Goal: Task Accomplishment & Management: Complete application form

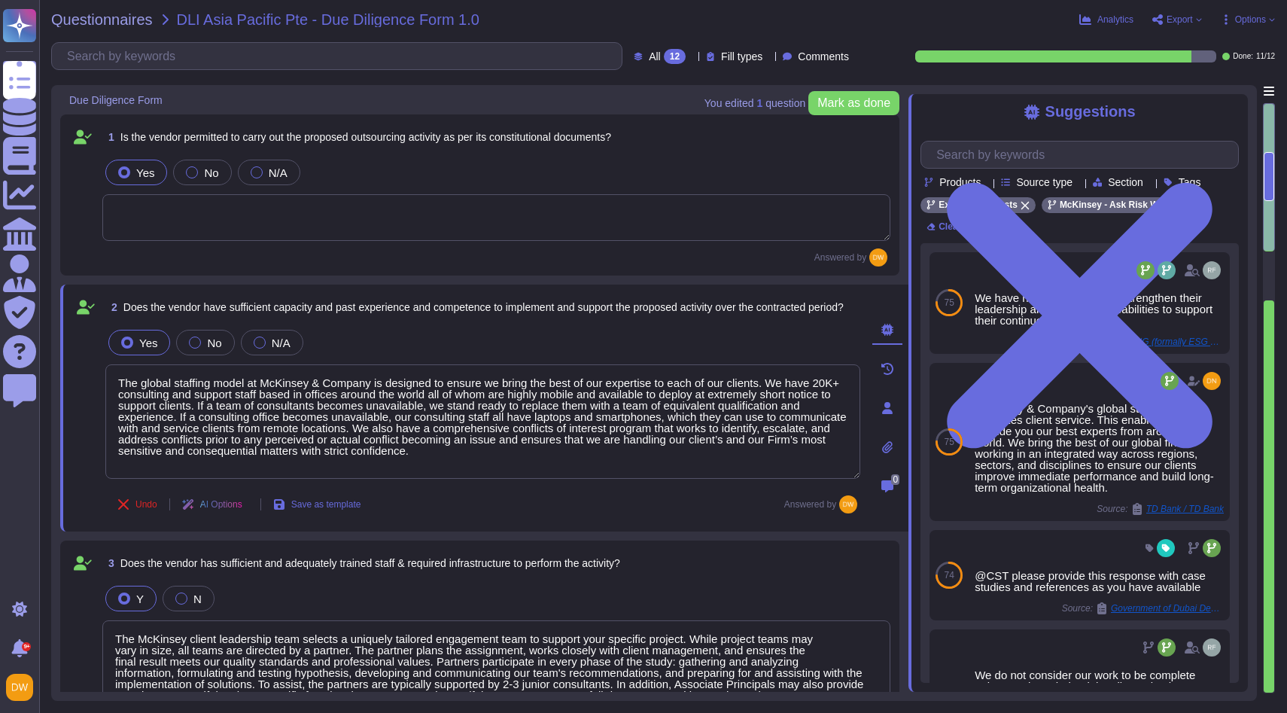
type textarea "The global staffing model at McKinsey & Company is designed to ensure we bring …"
type textarea "The McKinsey client leadership team selects a uniquely tailored engagement team…"
type textarea "LoRemips dolorsita c adipis Elitseddoe & Temporin (UTL) etdolore. Mag ALI enima…"
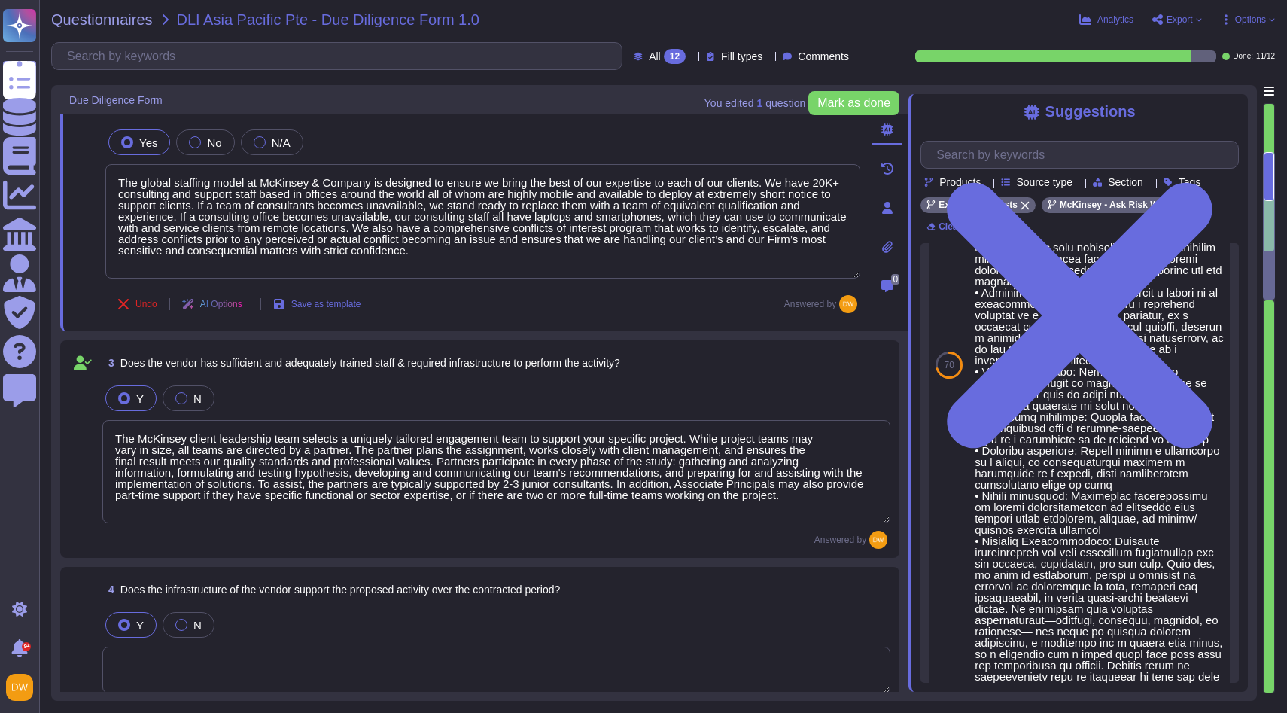
type textarea "Ensuring quality is a core component of our professional standards,driven by ou…"
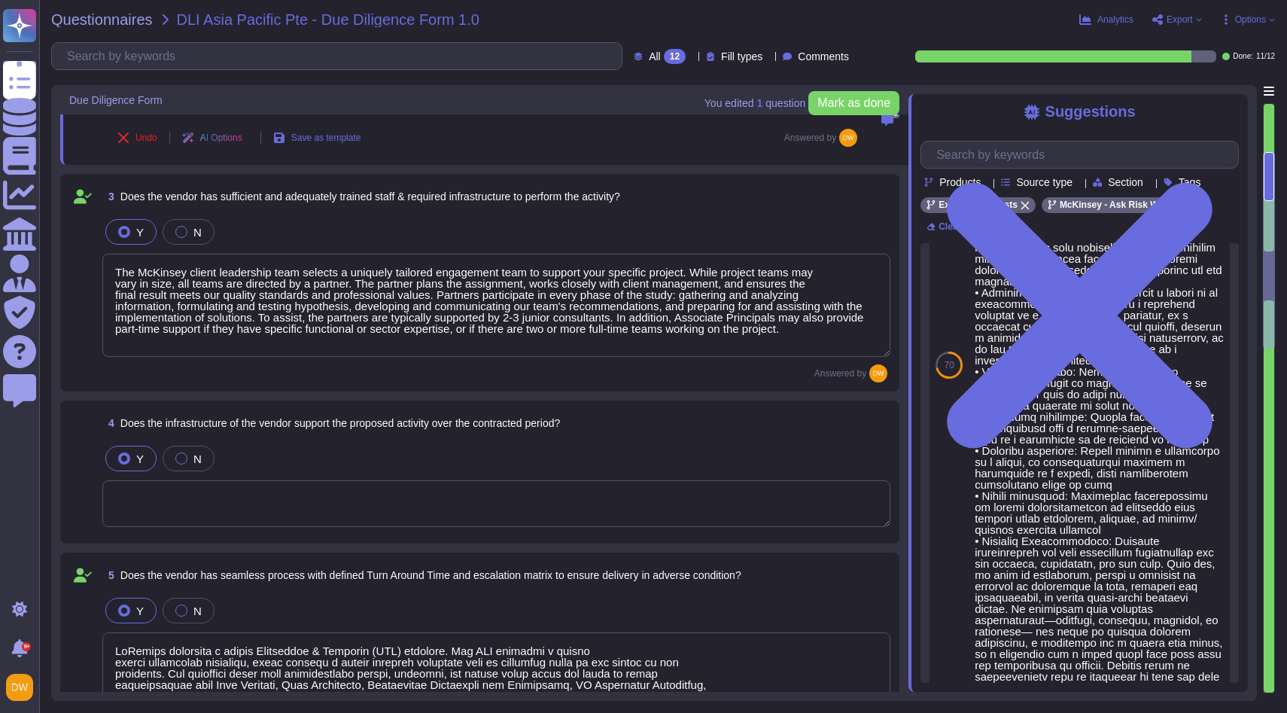
scroll to position [368, 0]
click at [265, 499] on textarea at bounding box center [496, 502] width 788 height 47
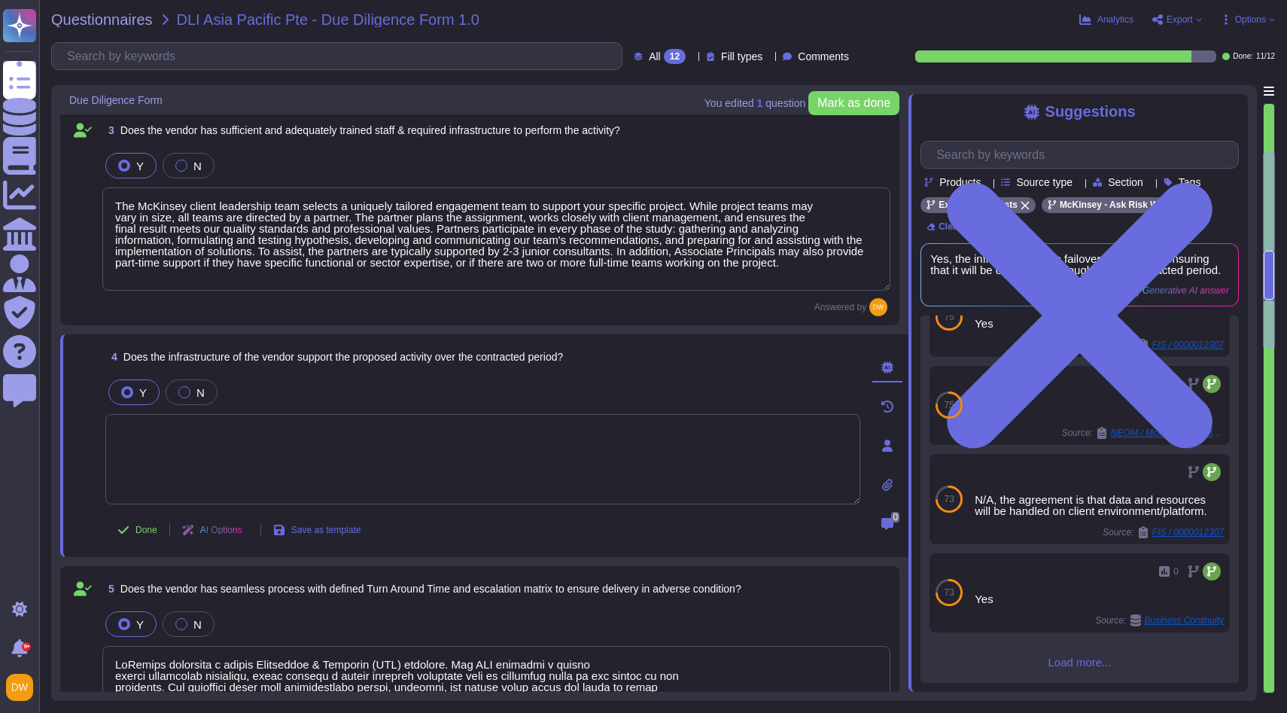
scroll to position [172, 0]
click at [1074, 665] on span "Load more..." at bounding box center [1080, 661] width 318 height 11
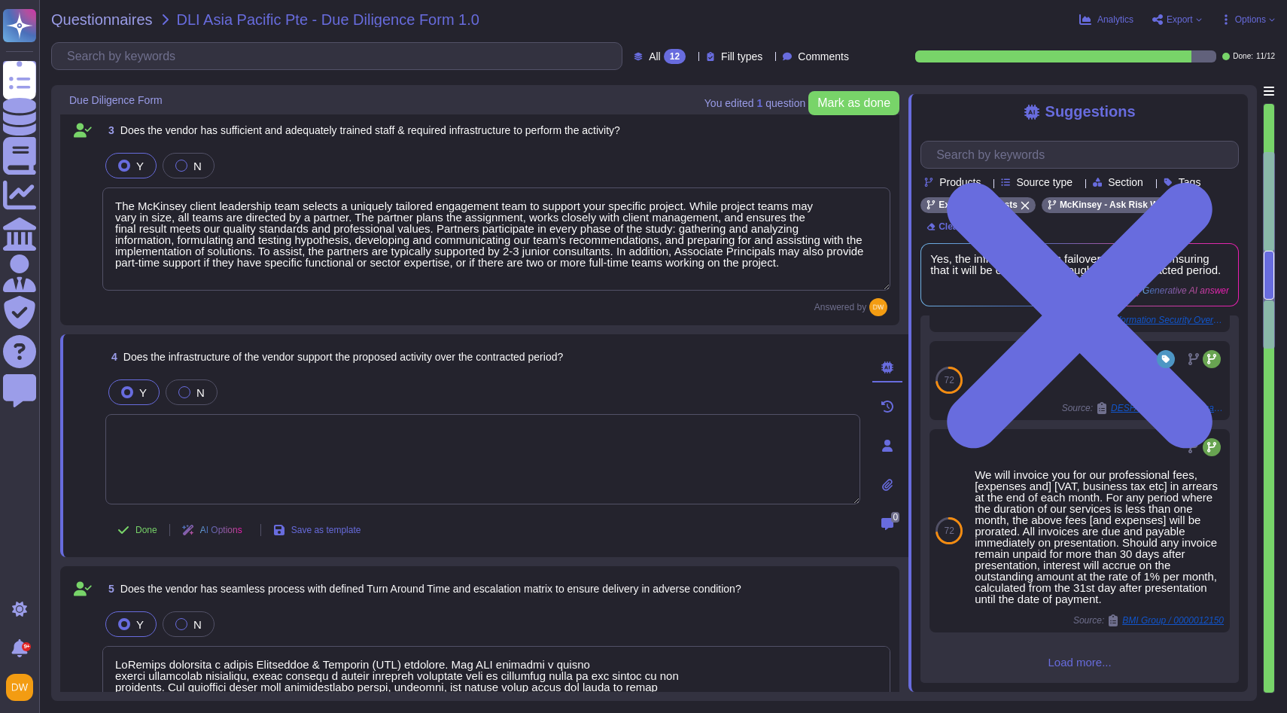
scroll to position [1267, 0]
click at [217, 361] on span "Does the infrastructure of the vendor support the proposed activity over the co…" at bounding box center [343, 357] width 440 height 12
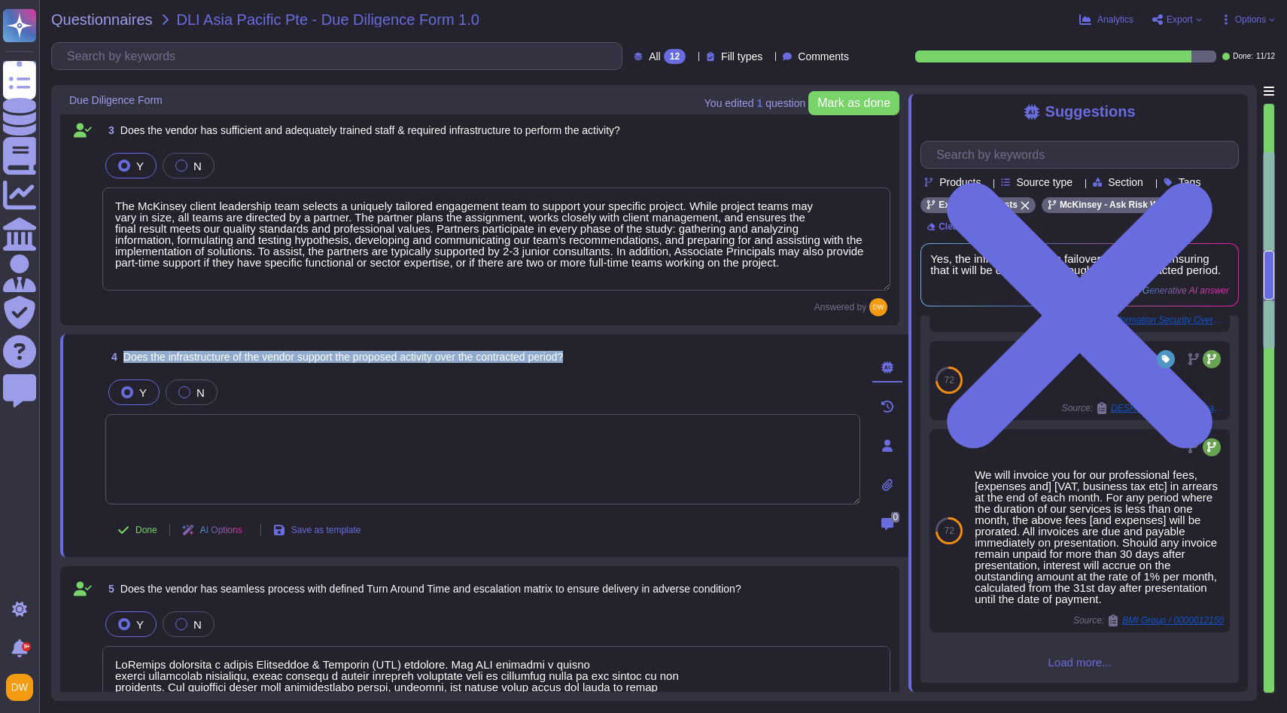
click at [217, 361] on span "Does the infrastructure of the vendor support the proposed activity over the co…" at bounding box center [343, 357] width 440 height 12
copy span "Does the infrastructure of the vendor support the proposed activity over the co…"
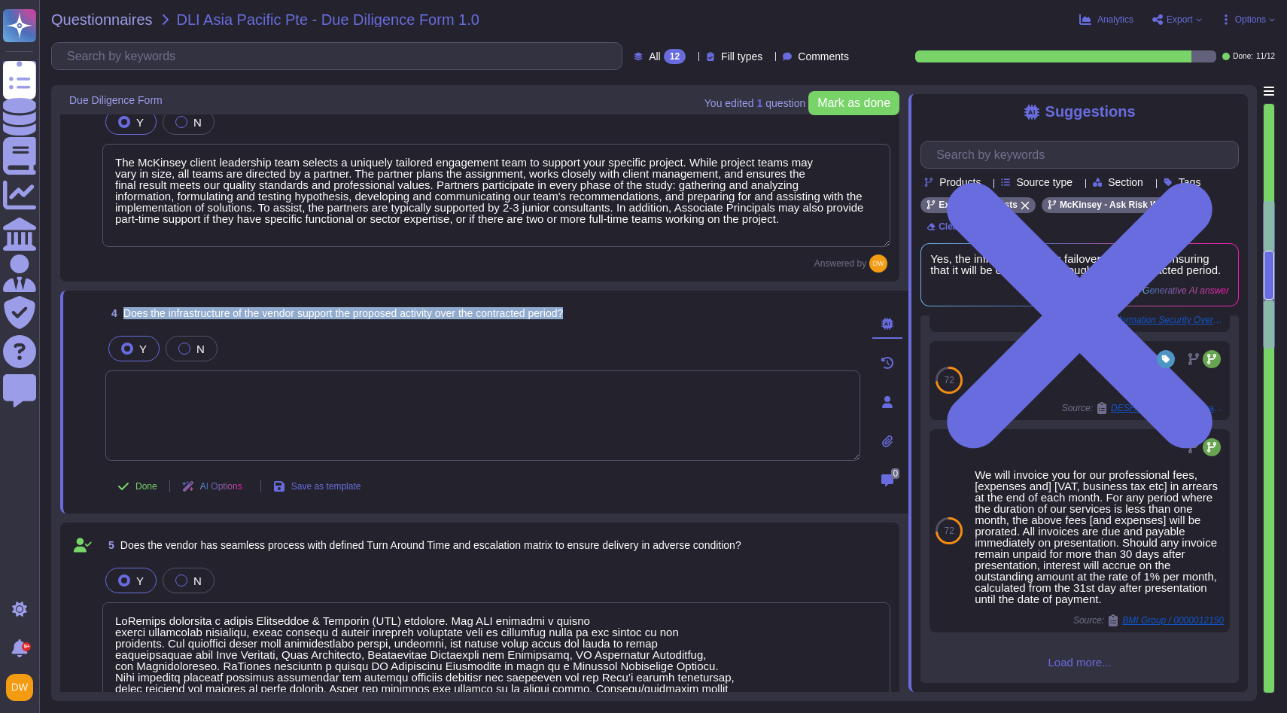
scroll to position [460, 0]
click at [385, 394] on textarea at bounding box center [482, 414] width 755 height 90
click at [1160, 108] on div "Suggestions" at bounding box center [1080, 111] width 318 height 17
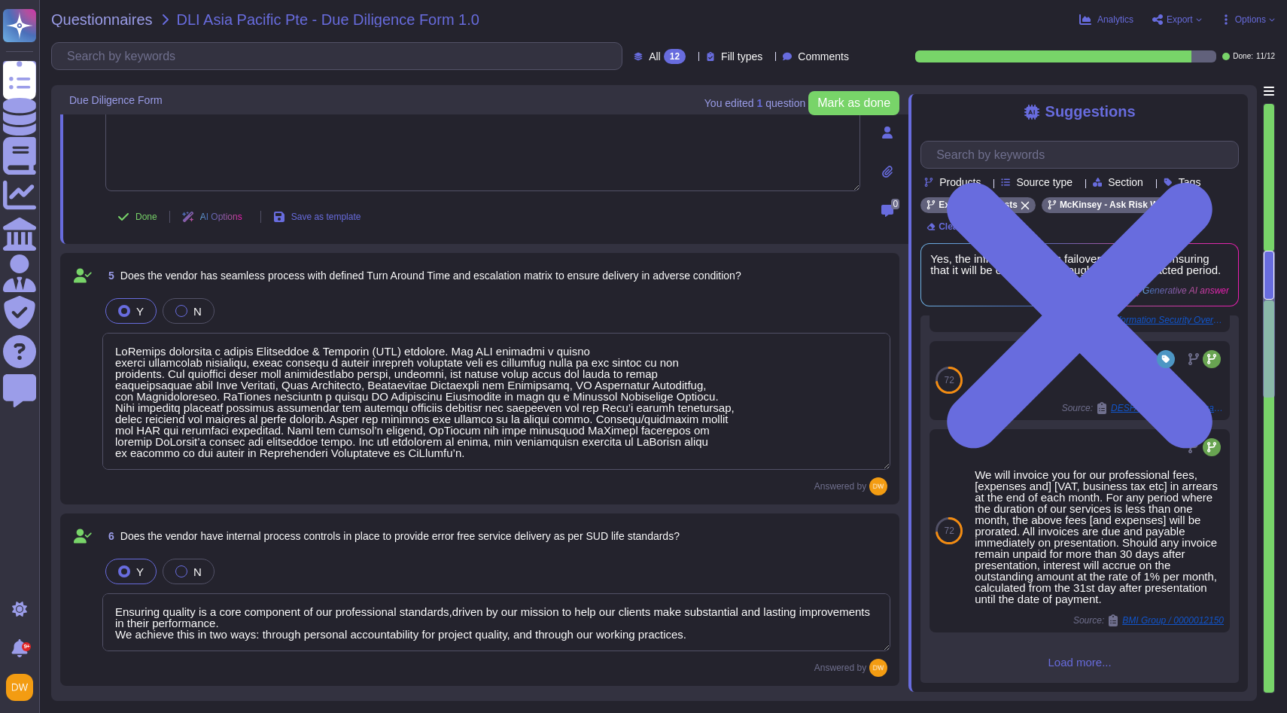
scroll to position [2, 0]
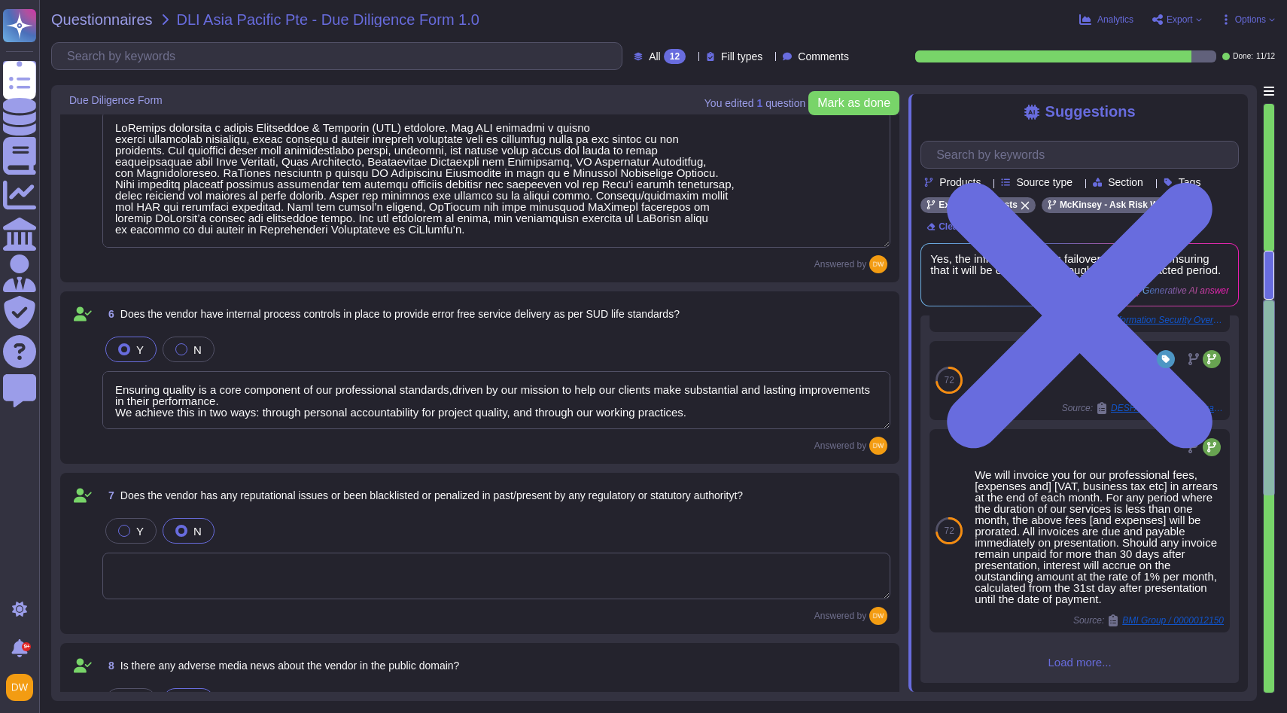
type textarea "Our Code of Conduct prohibits corruption in any form, including to obtain busin…"
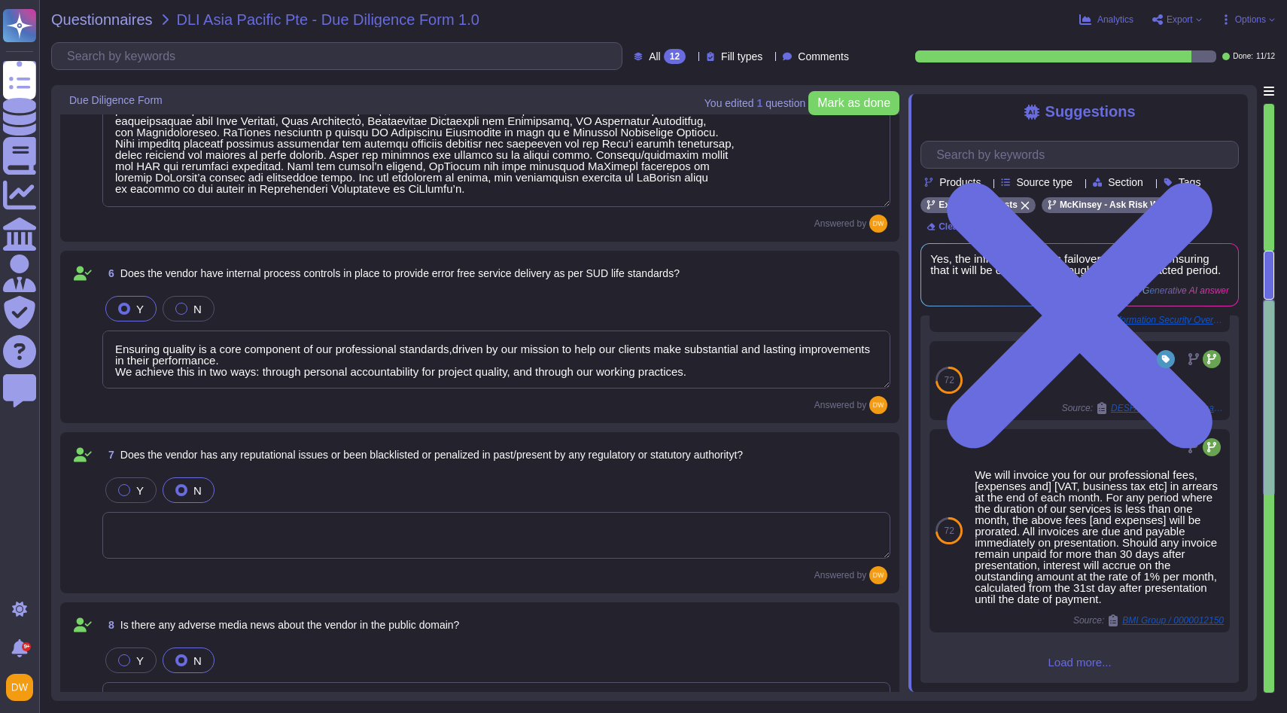
scroll to position [333, 0]
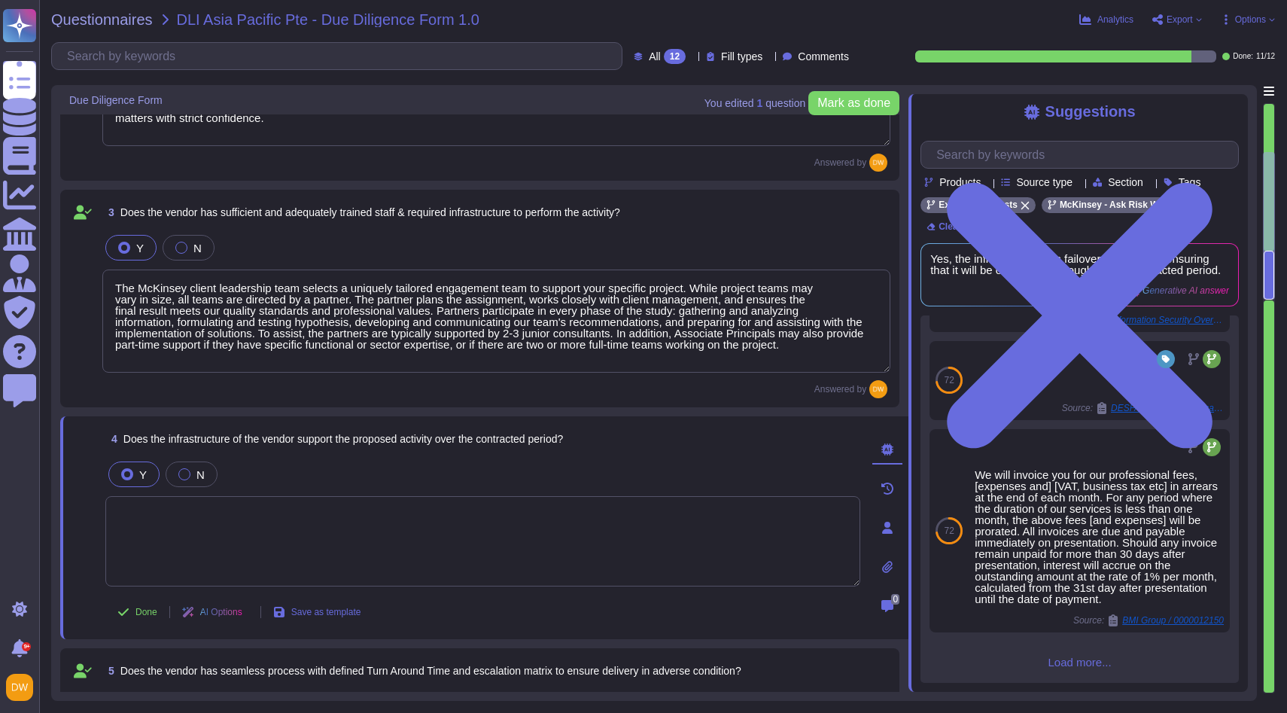
type textarea "The global staffing model at McKinsey & Company is designed to ensure we bring …"
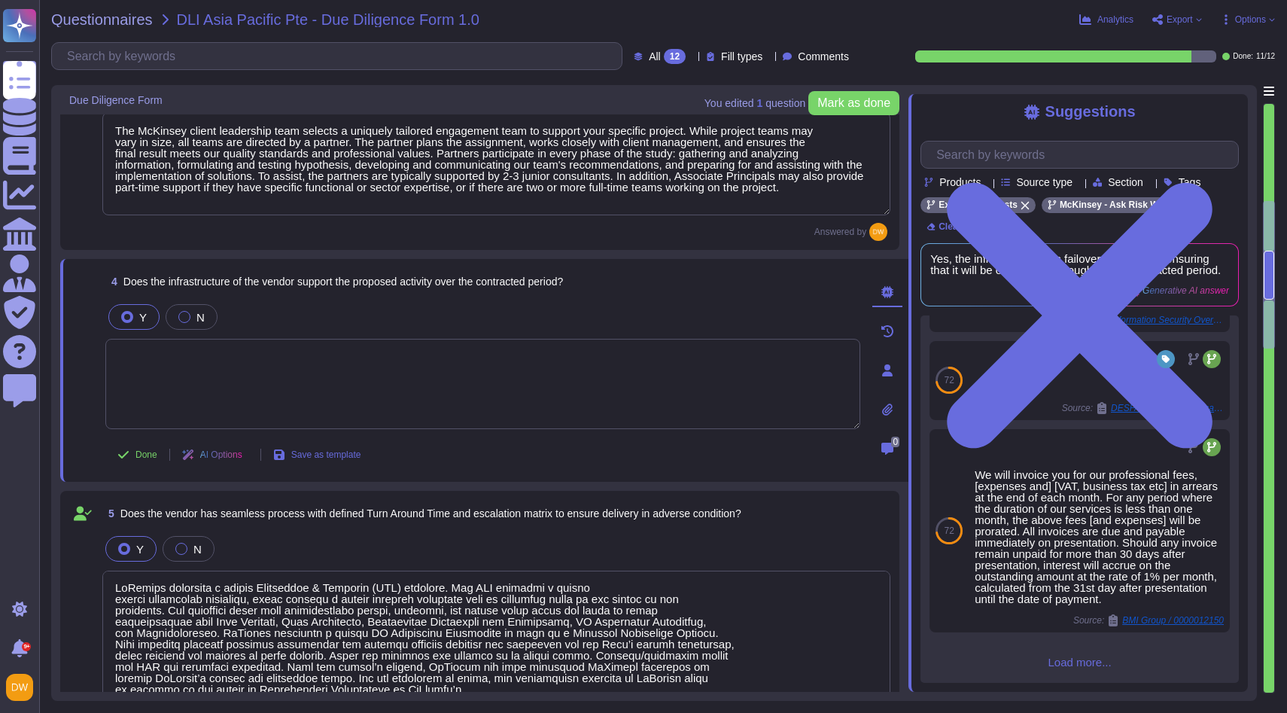
type textarea "Ensuring quality is a core component of our professional standards,driven by ou…"
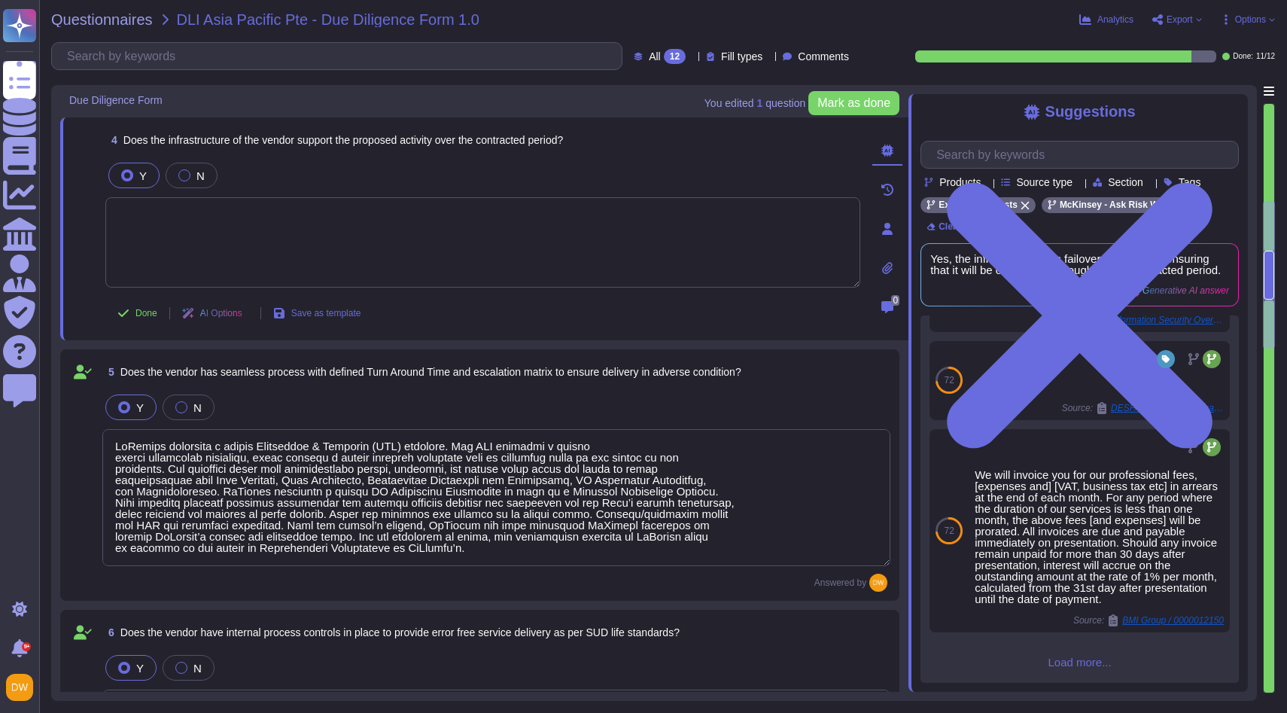
scroll to position [501, 0]
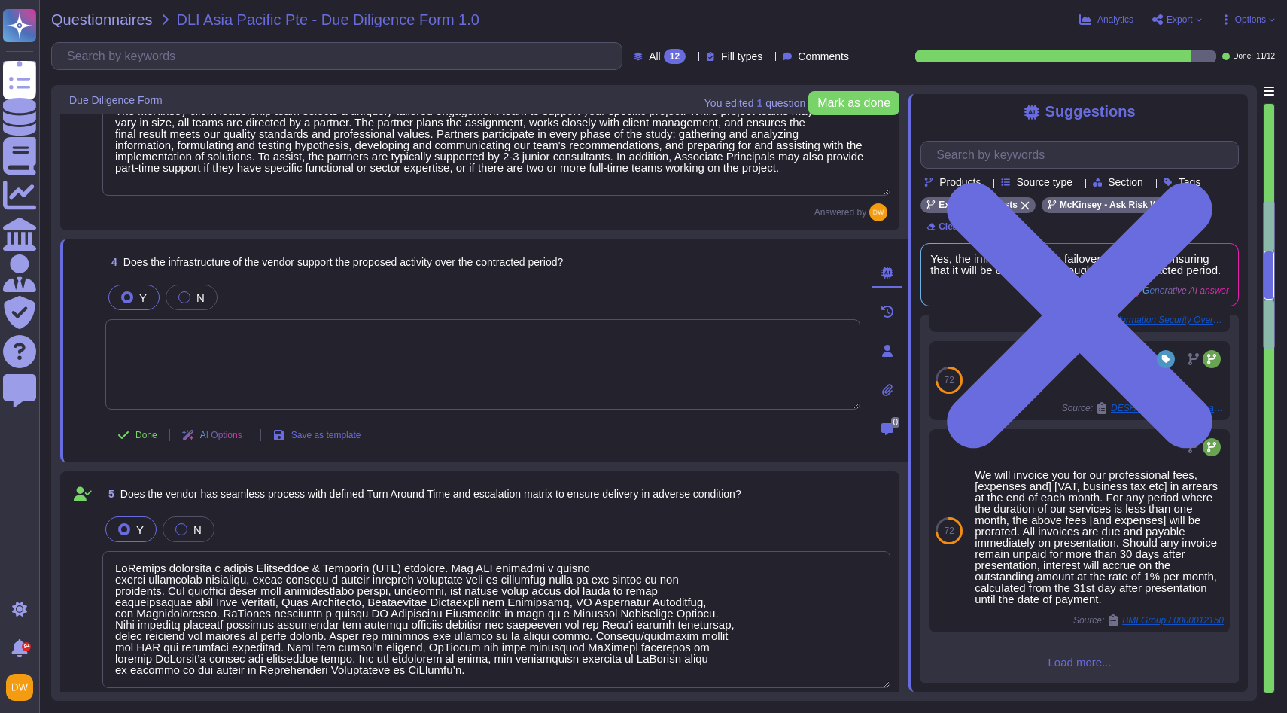
click at [135, 296] on label "Y" at bounding box center [134, 297] width 26 height 12
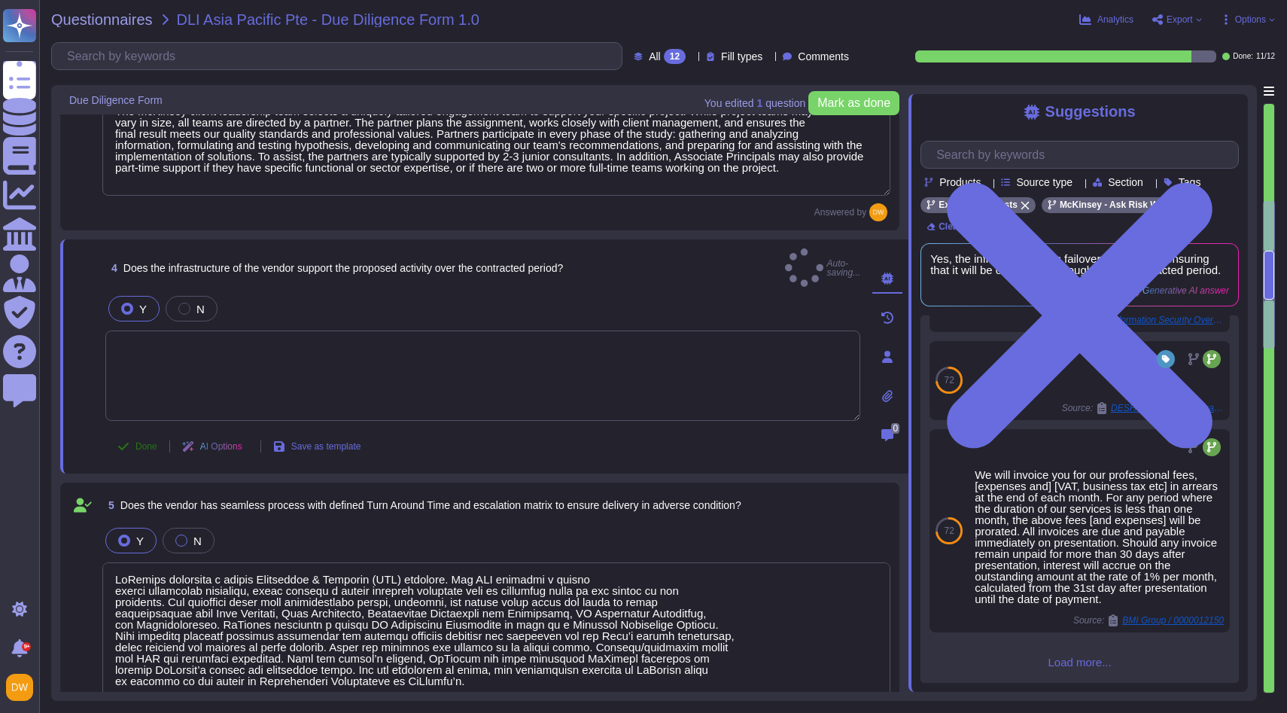
click at [127, 440] on icon at bounding box center [123, 446] width 12 height 12
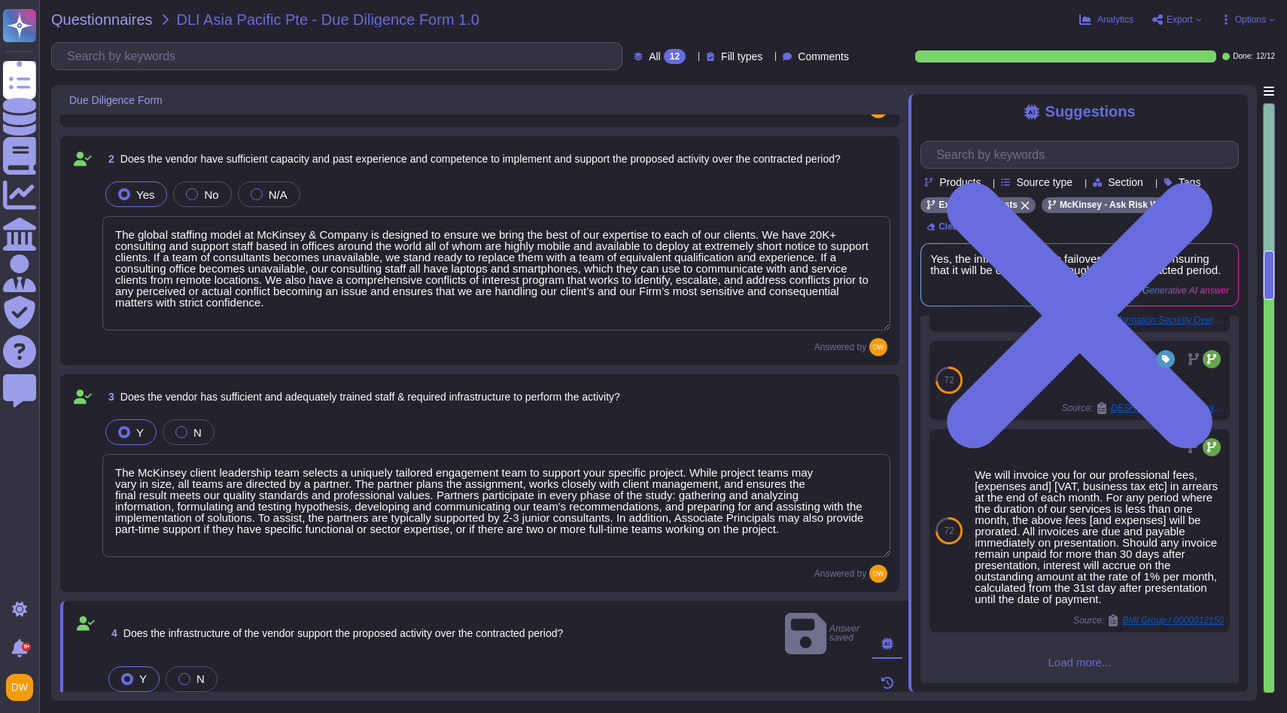
scroll to position [148, 0]
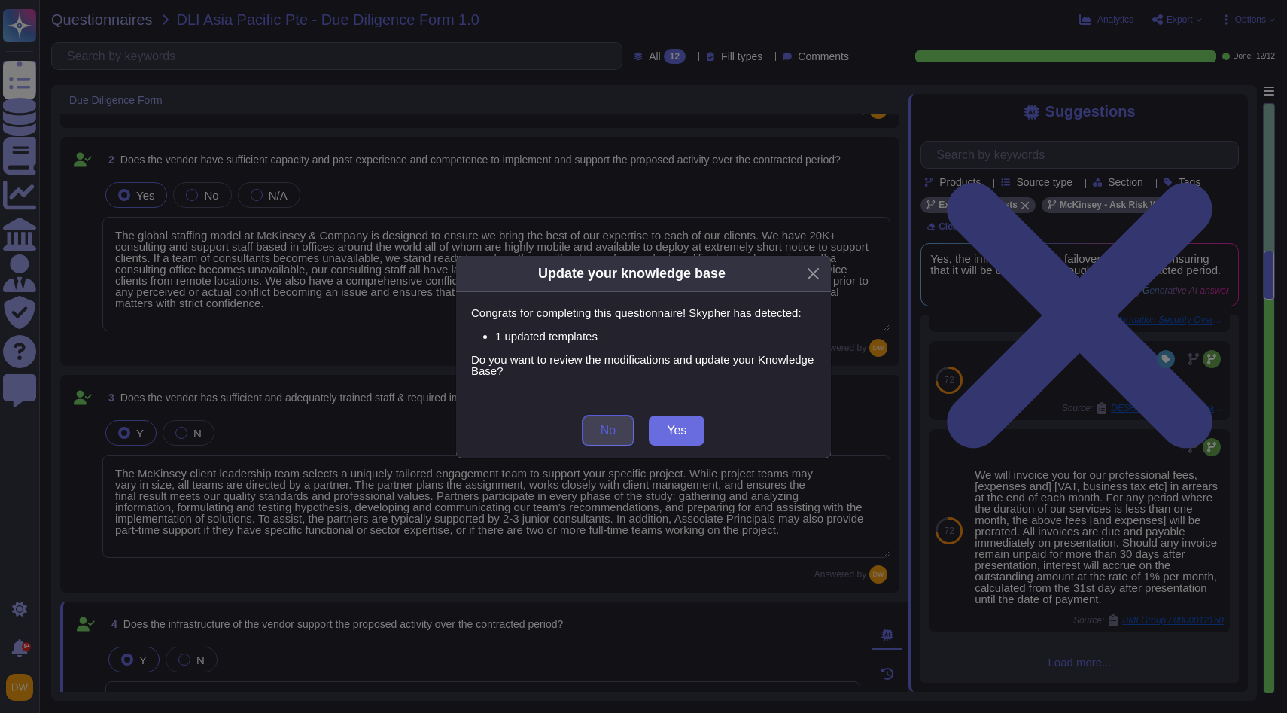
click at [624, 436] on button "No" at bounding box center [608, 430] width 51 height 30
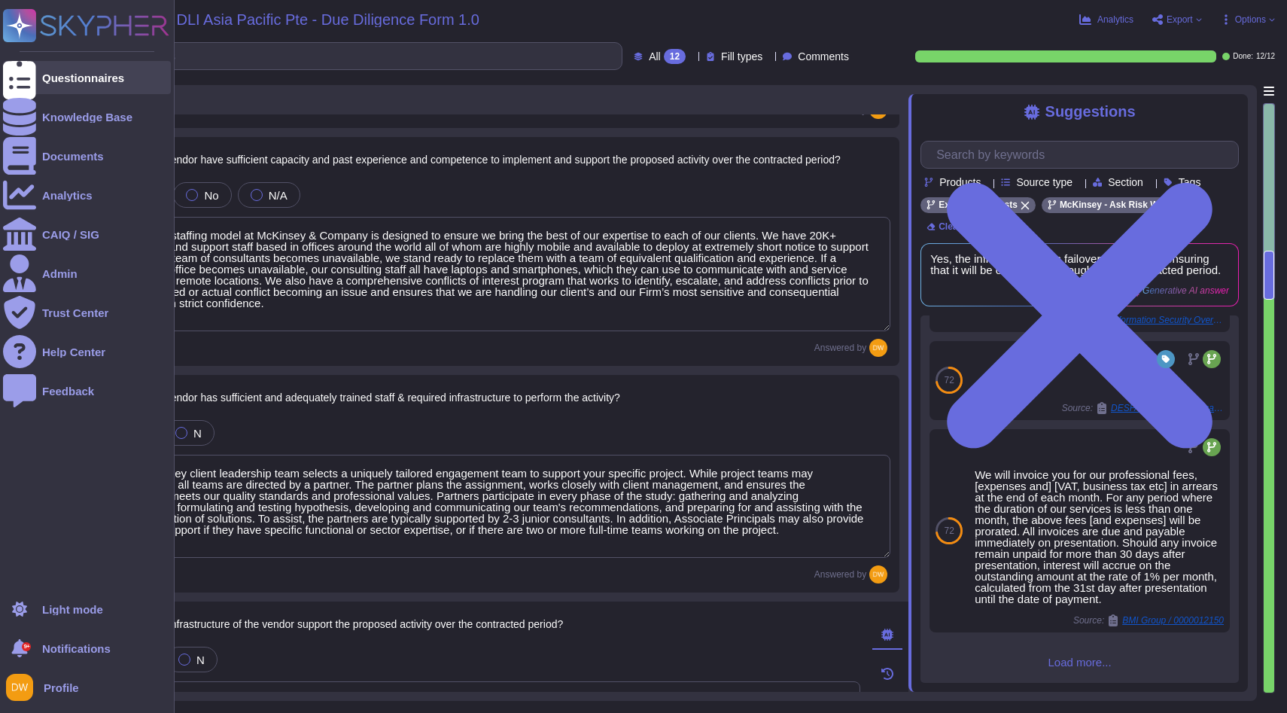
click at [37, 73] on div "Questionnaires" at bounding box center [87, 77] width 168 height 33
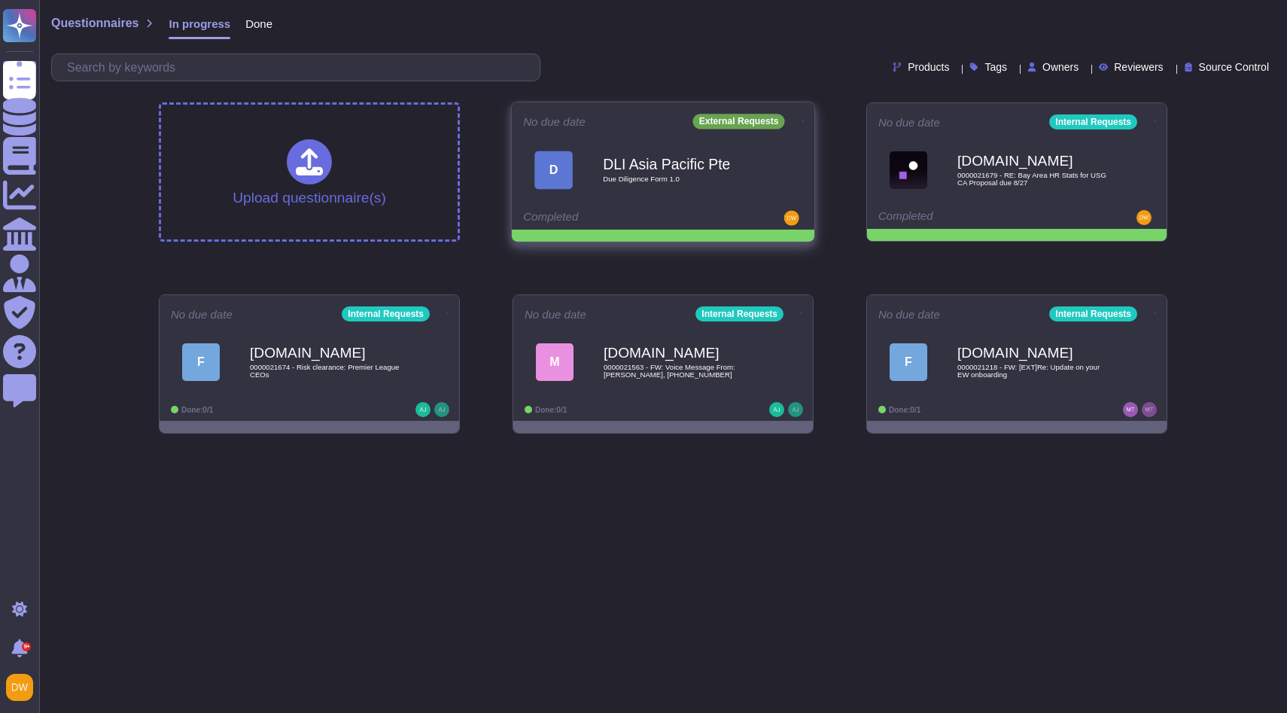
click at [802, 119] on icon at bounding box center [803, 121] width 3 height 4
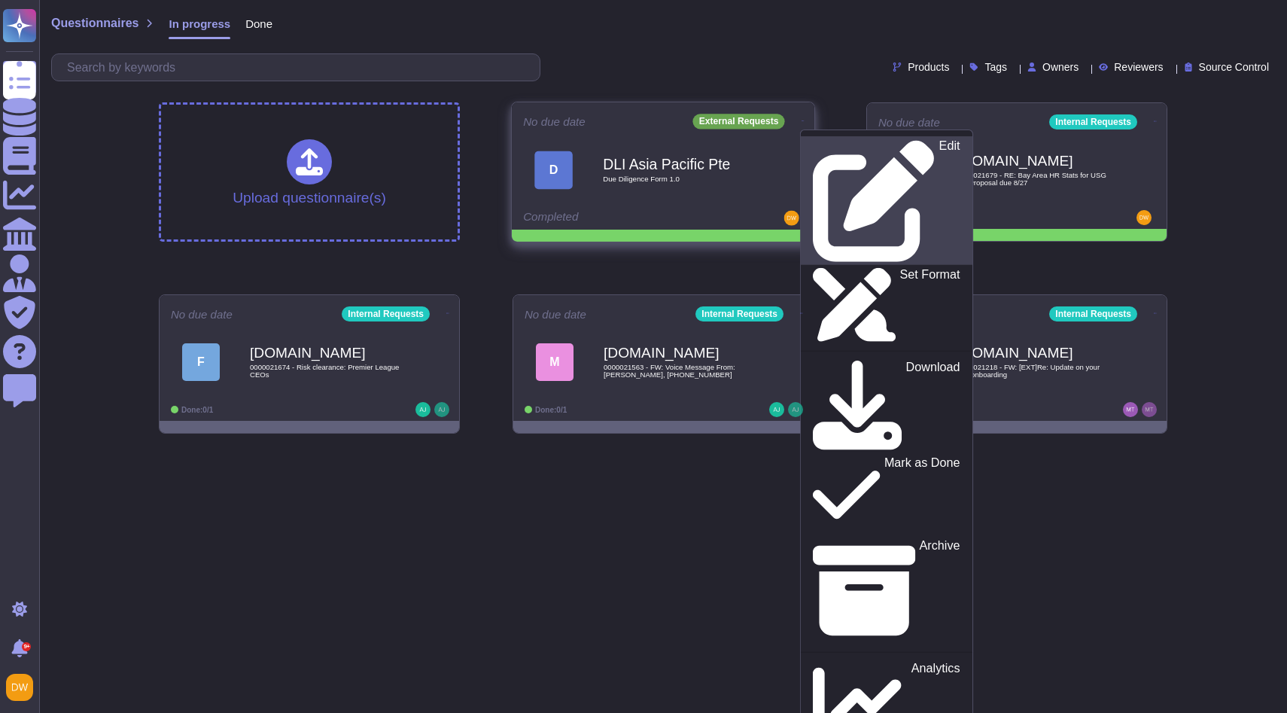
click at [814, 144] on icon at bounding box center [874, 200] width 123 height 123
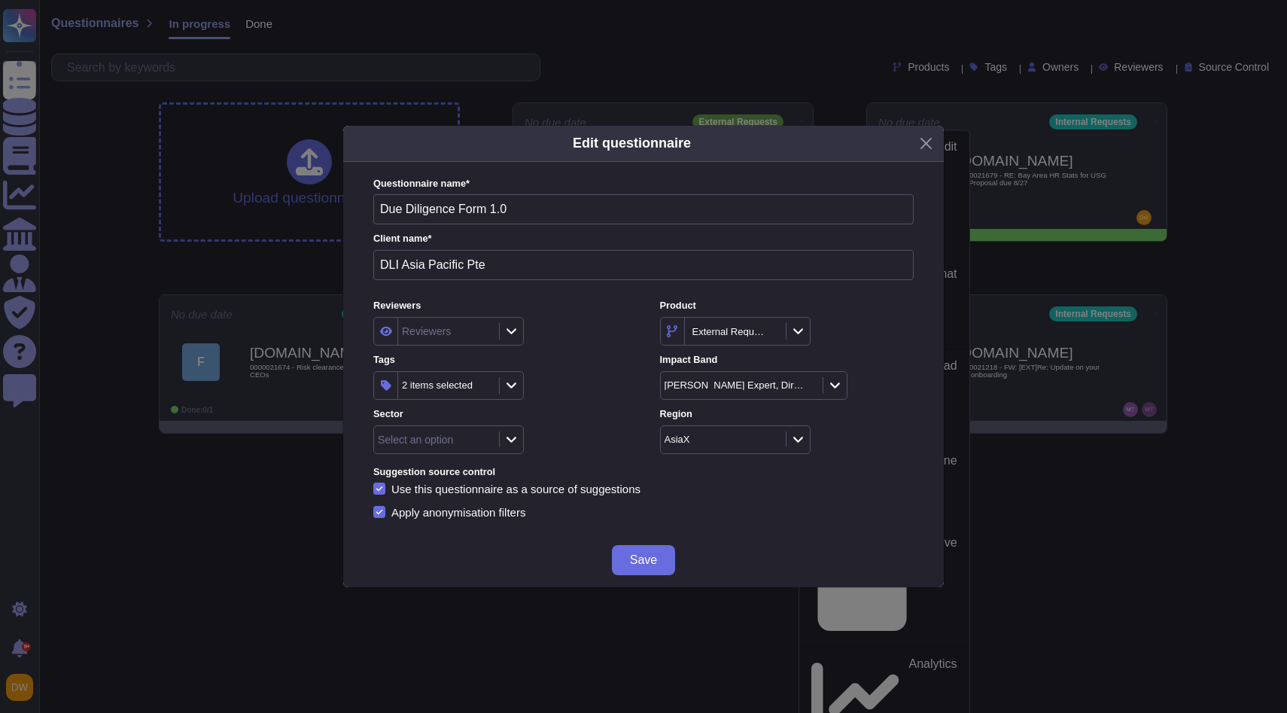
click at [507, 421] on div "Sector Select an option" at bounding box center [500, 430] width 254 height 47
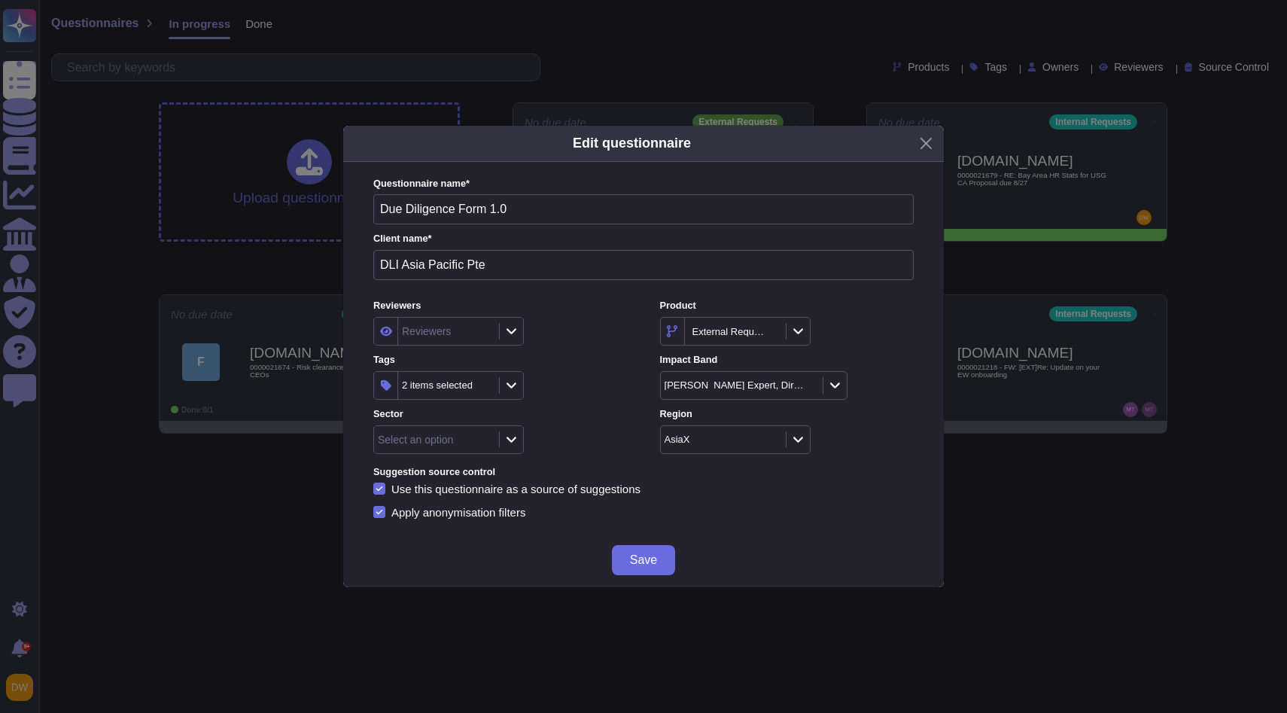
click at [512, 443] on icon at bounding box center [511, 439] width 11 height 13
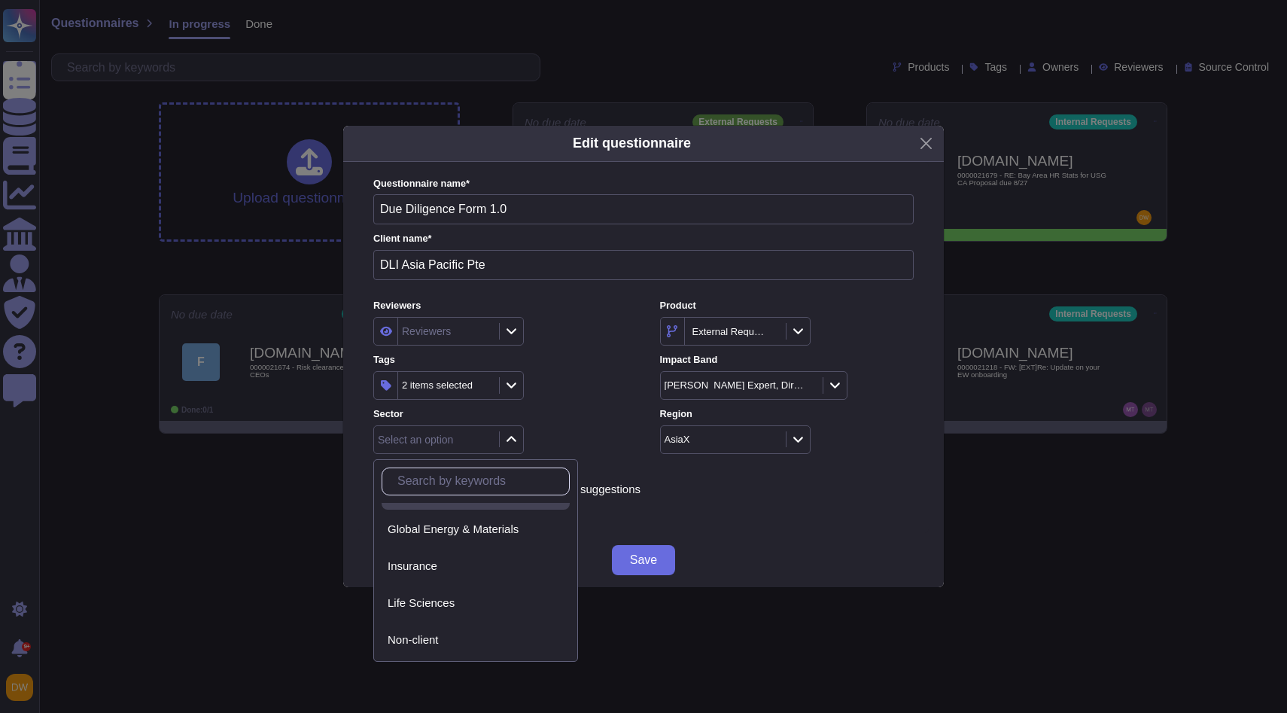
scroll to position [102, 0]
click at [474, 565] on div "Insurance" at bounding box center [476, 565] width 176 height 14
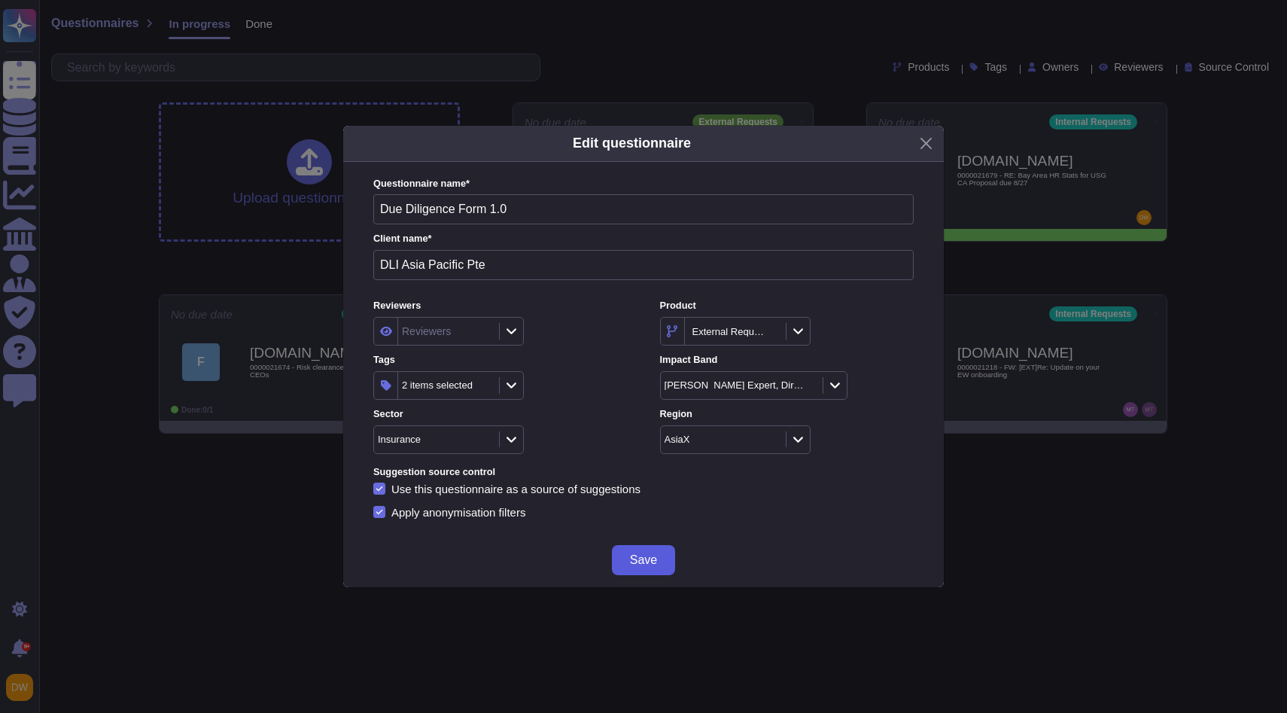
click at [638, 559] on span "Save" at bounding box center [643, 560] width 27 height 12
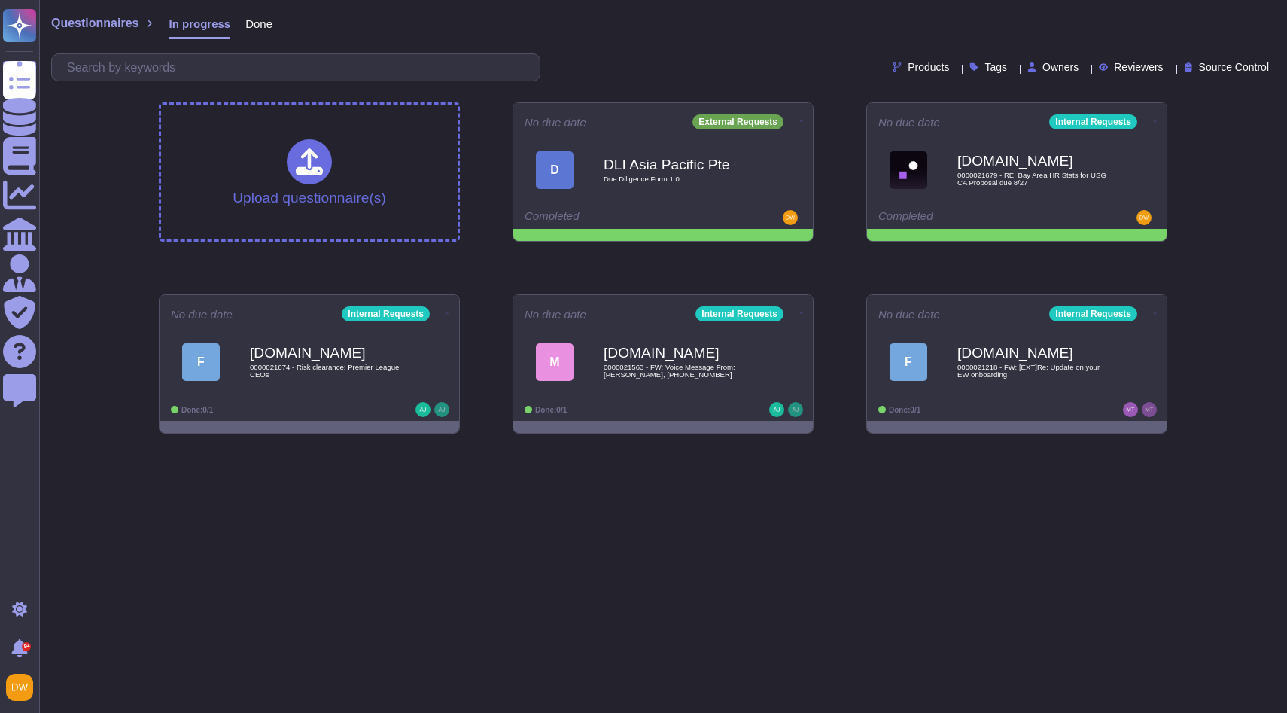
click at [671, 446] on html "Questionnaires Knowledge Base Documents Analytics CAIQ / SIG Admin Trust Center…" at bounding box center [643, 223] width 1287 height 446
click at [802, 120] on icon at bounding box center [803, 120] width 3 height 1
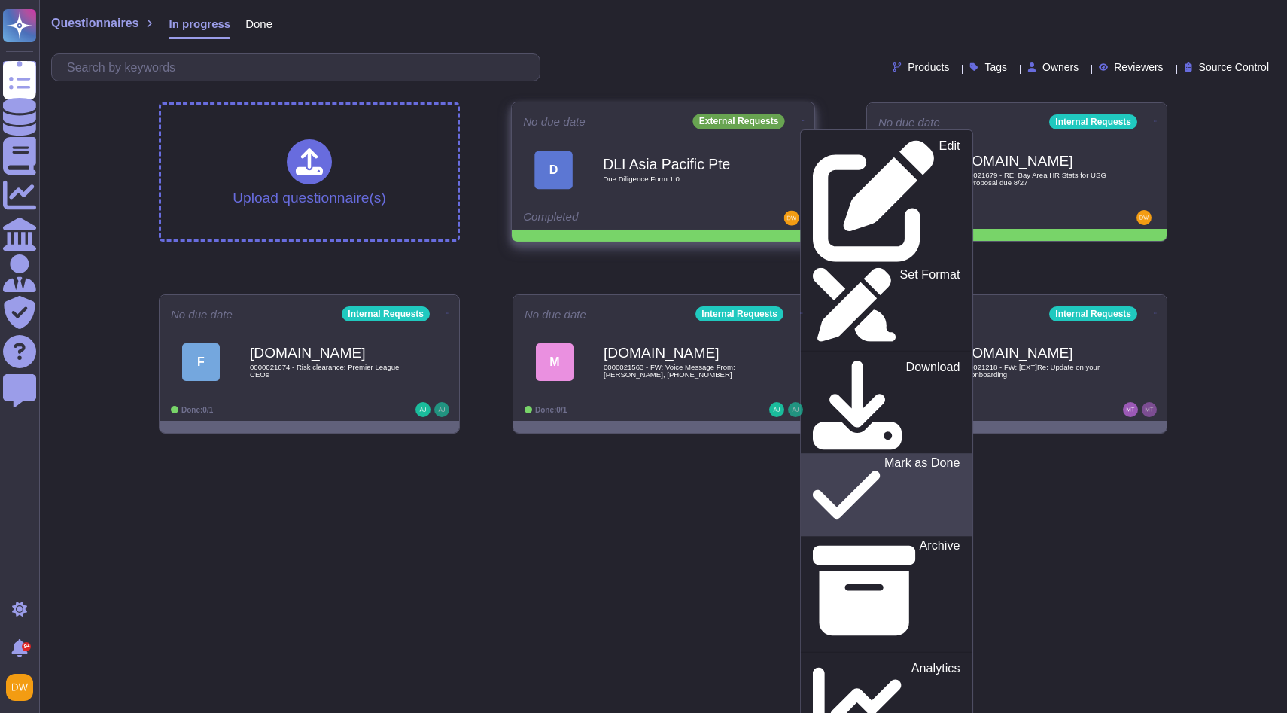
click at [884, 457] on p "Mark as Done" at bounding box center [922, 495] width 76 height 77
